Goal: Transaction & Acquisition: Purchase product/service

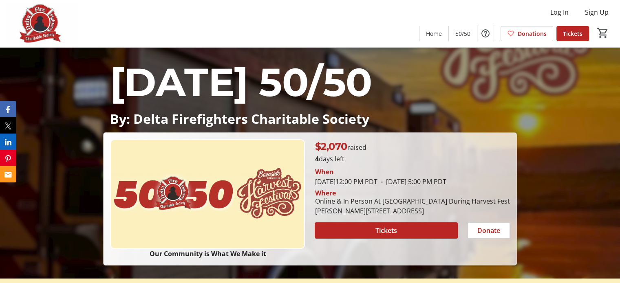
scroll to position [163, 0]
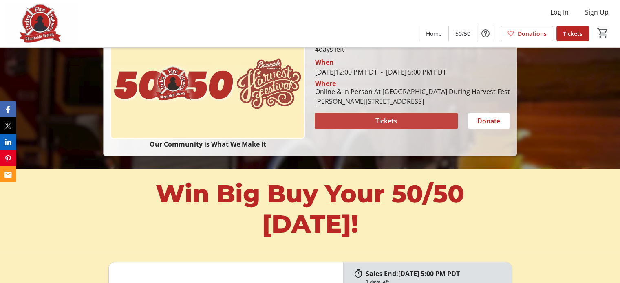
click at [398, 131] on span at bounding box center [386, 121] width 143 height 20
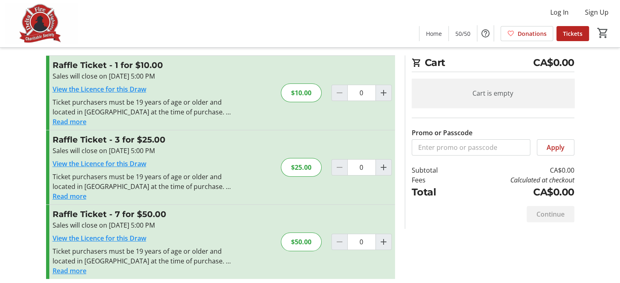
scroll to position [17, 0]
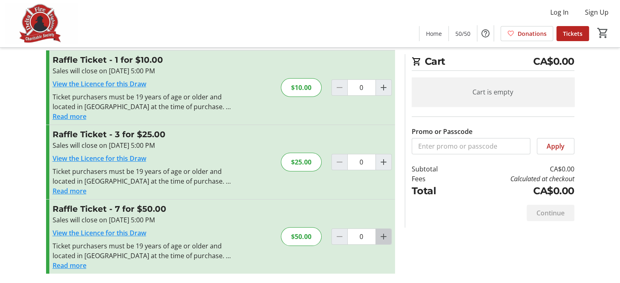
click at [385, 238] on mat-icon "Increment by one" at bounding box center [384, 237] width 10 height 10
type input "1"
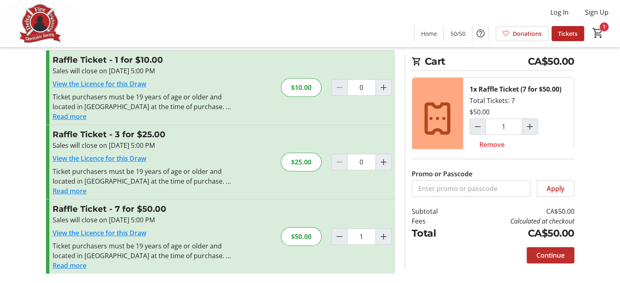
click at [559, 254] on span "Continue" at bounding box center [551, 256] width 28 height 10
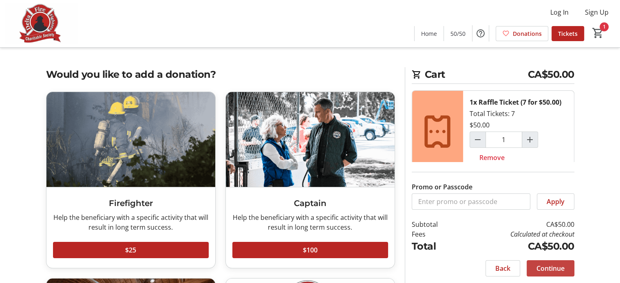
click at [553, 268] on span "Continue" at bounding box center [551, 269] width 28 height 10
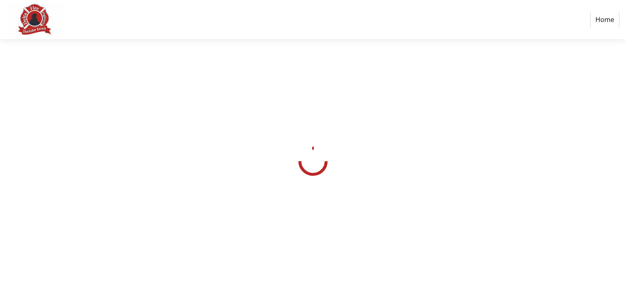
select select "CA"
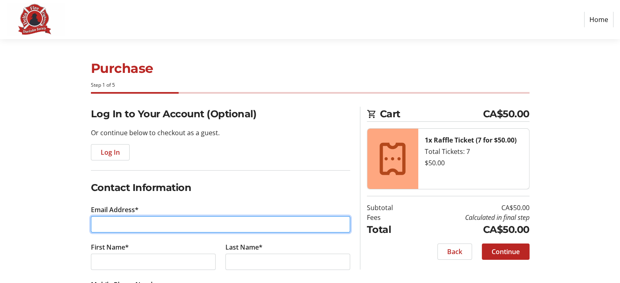
click at [116, 226] on input "Email Address*" at bounding box center [220, 225] width 259 height 16
type input "[EMAIL_ADDRESS][DOMAIN_NAME]"
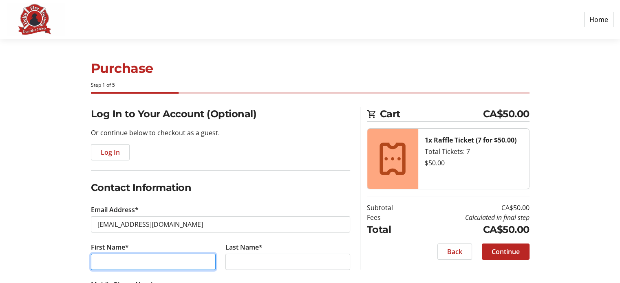
type input "[PERSON_NAME]"
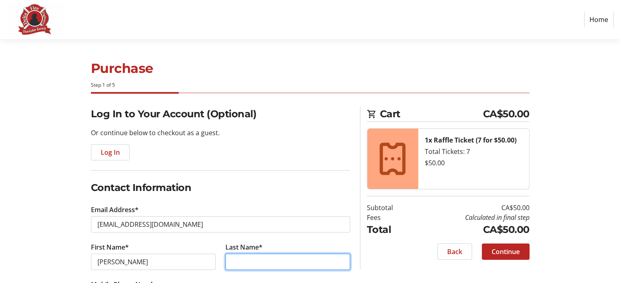
type input "GUST"
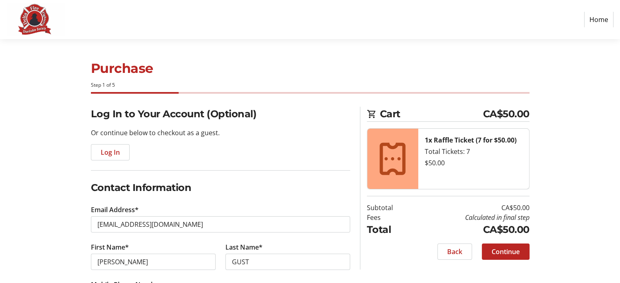
type input "[PHONE_NUMBER]"
type input "121996391RT0001"
type input "9129 [PERSON_NAME]"
type input "[GEOGRAPHIC_DATA] (SE Kerrisdale / [GEOGRAPHIC_DATA] / [GEOGRAPHIC_DATA]"
select select "BC"
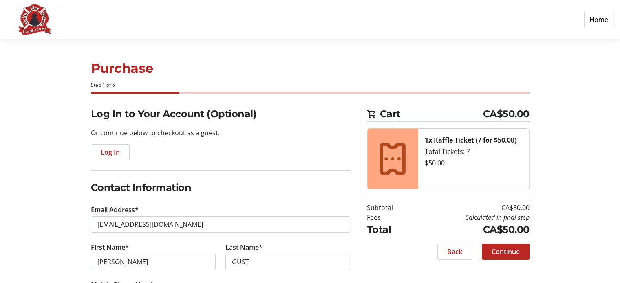
type input "V6P 6R9"
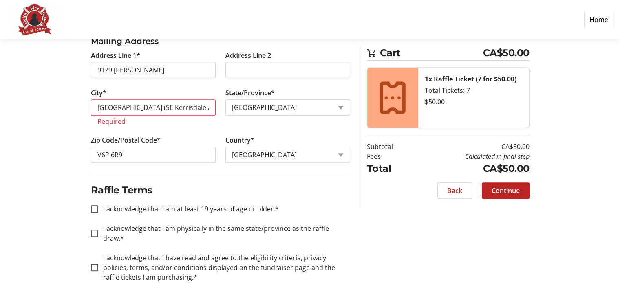
scroll to position [347, 0]
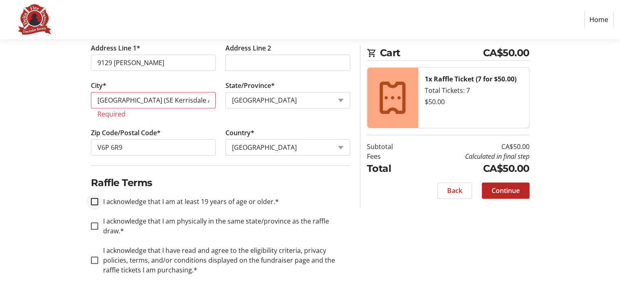
drag, startPoint x: 94, startPoint y: 196, endPoint x: 96, endPoint y: 206, distance: 10.8
click at [94, 196] on div at bounding box center [95, 202] width 20 height 20
checkbox input "true"
click at [97, 223] on input "I acknowledge that I am physically in the same state/province as the raffle dra…" at bounding box center [94, 226] width 7 height 7
checkbox input "true"
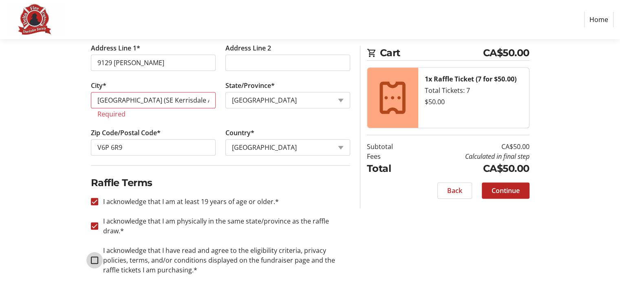
click at [94, 257] on input "I acknowledge that I have read and agree to the eligibility criteria, privacy p…" at bounding box center [94, 260] width 7 height 7
checkbox input "true"
click at [509, 191] on span "Continue" at bounding box center [506, 191] width 28 height 10
click at [509, 192] on span "Continue" at bounding box center [506, 191] width 28 height 10
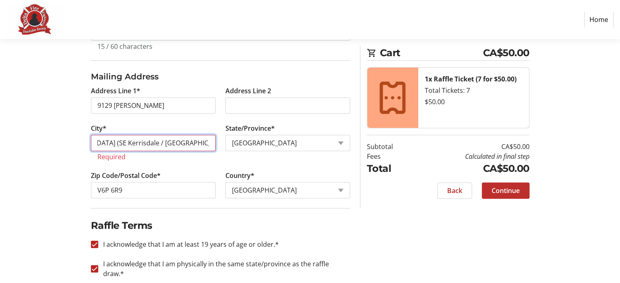
scroll to position [305, 0]
click at [214, 141] on input "[GEOGRAPHIC_DATA] (SE Kerrisdale / [GEOGRAPHIC_DATA] / [GEOGRAPHIC_DATA]" at bounding box center [153, 143] width 125 height 16
type input "[GEOGRAPHIC_DATA]"
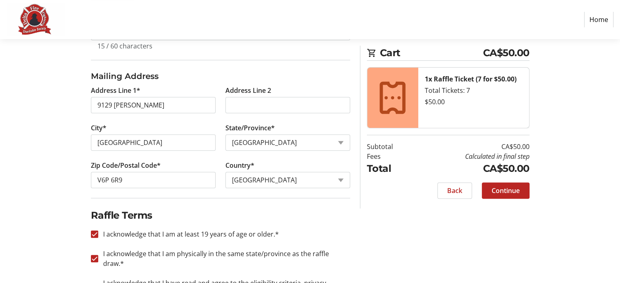
click at [521, 188] on span at bounding box center [506, 191] width 48 height 20
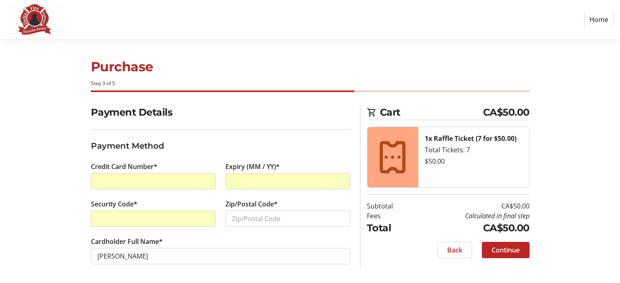
scroll to position [2, 0]
click at [499, 254] on button "Continue" at bounding box center [506, 250] width 48 height 16
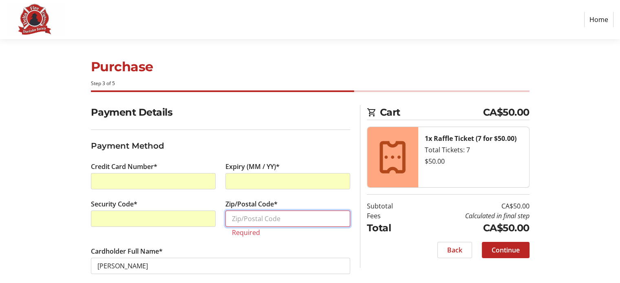
click at [289, 217] on input "Zip/Postal Code*" at bounding box center [287, 219] width 125 height 16
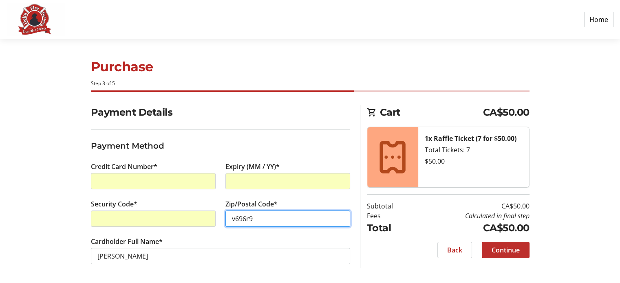
type input "v696r9"
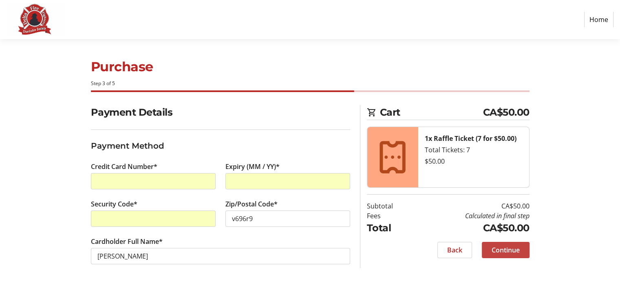
click at [497, 248] on span "Continue" at bounding box center [506, 250] width 28 height 10
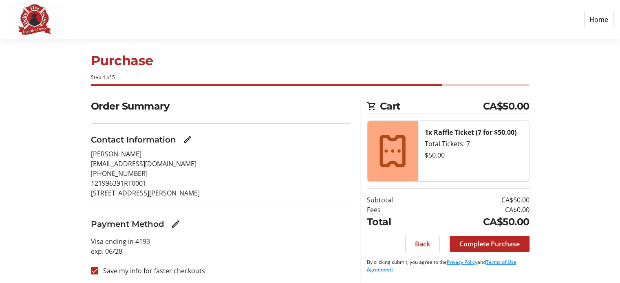
scroll to position [10, 0]
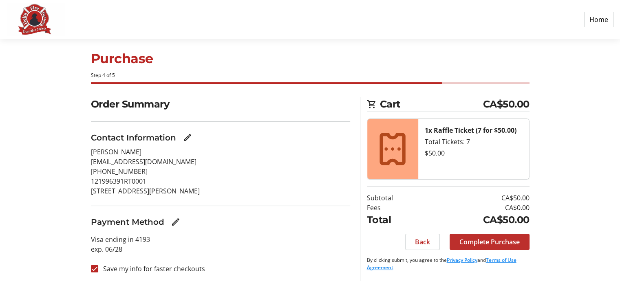
click at [504, 243] on span "Complete Purchase" at bounding box center [490, 242] width 60 height 10
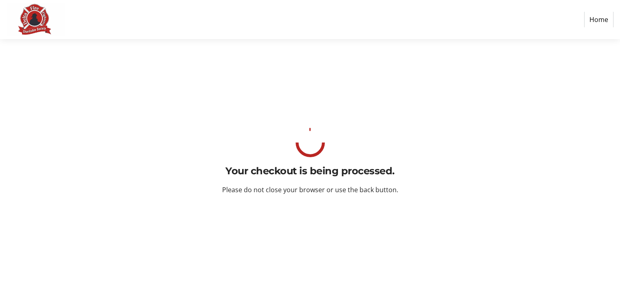
scroll to position [0, 0]
